Goal: Navigation & Orientation: Find specific page/section

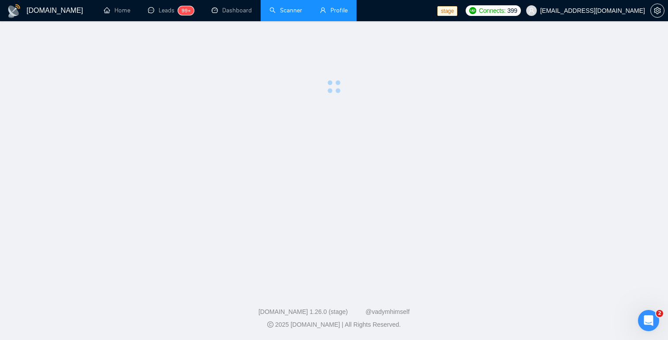
click at [284, 14] on link "Scanner" at bounding box center [285, 11] width 33 height 8
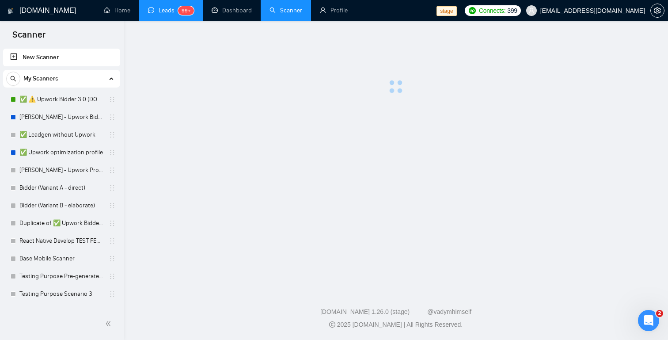
click at [166, 20] on li "Leads 99+" at bounding box center [171, 10] width 64 height 21
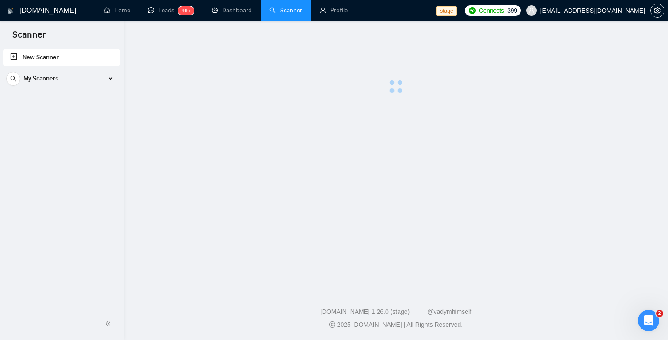
click at [44, 0] on h1 "[DOMAIN_NAME]" at bounding box center [47, 10] width 57 height 21
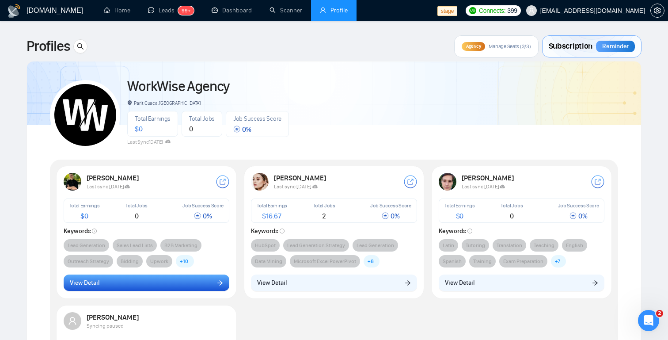
click at [218, 280] on icon "arrow-right" at bounding box center [220, 283] width 6 height 6
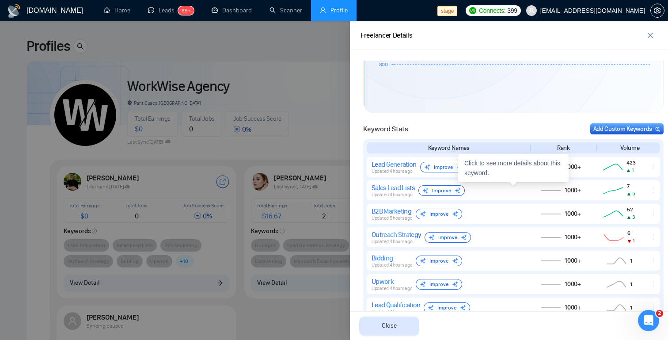
scroll to position [350, 0]
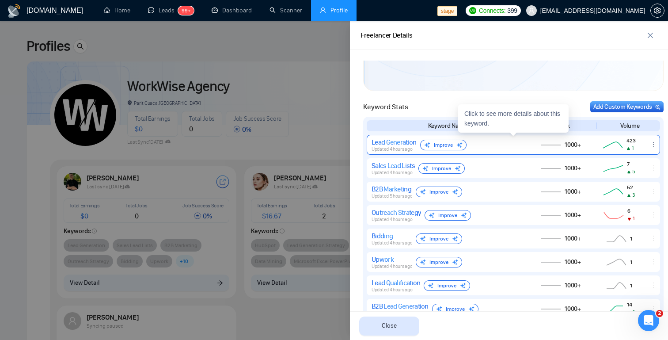
click at [596, 146] on div "423 1" at bounding box center [619, 144] width 48 height 15
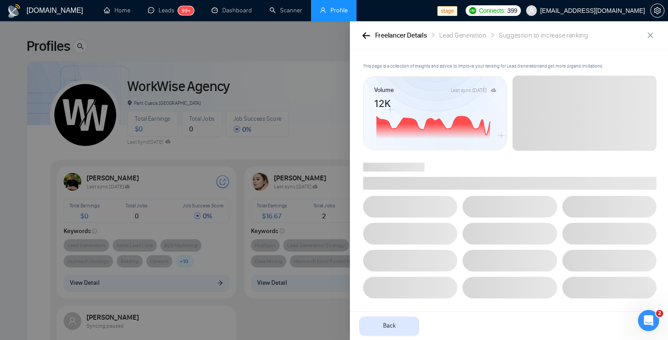
scroll to position [0, 0]
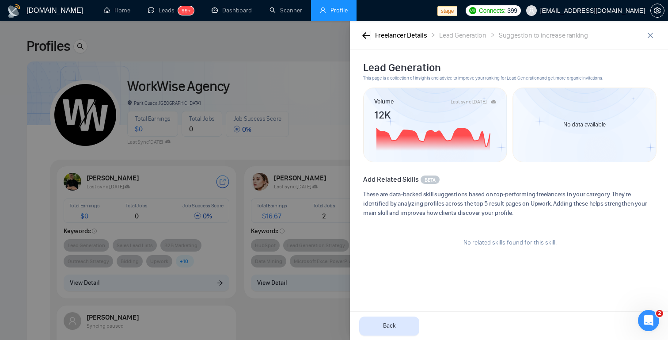
click at [363, 34] on icon "button" at bounding box center [366, 35] width 8 height 7
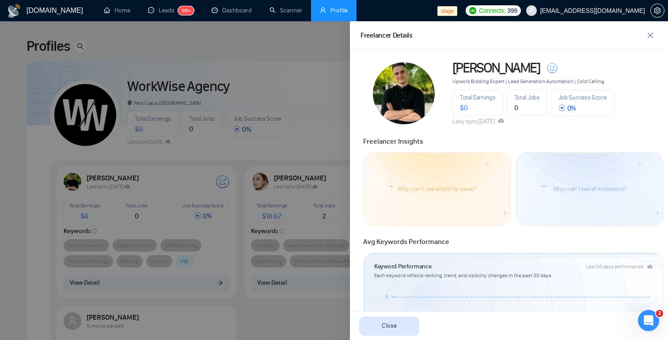
click at [296, 109] on div at bounding box center [334, 180] width 668 height 318
